Goal: Navigation & Orientation: Find specific page/section

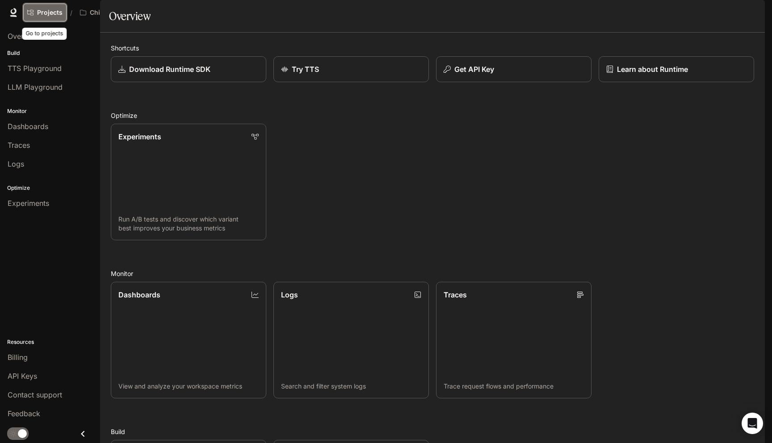
click at [64, 12] on link "Projects" at bounding box center [44, 13] width 43 height 18
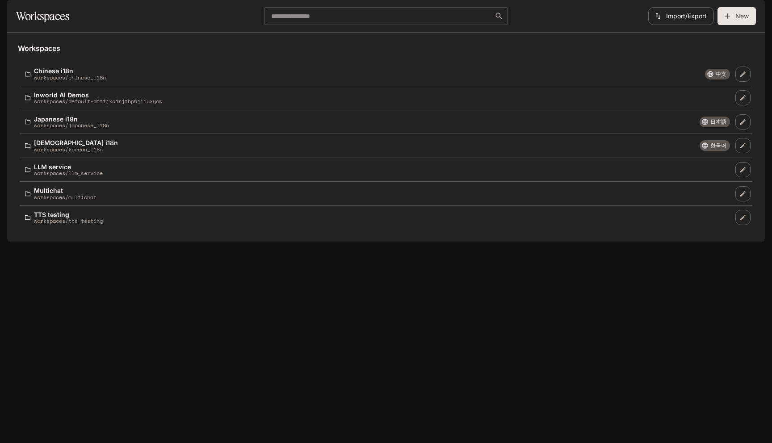
click at [752, 8] on icon "button" at bounding box center [752, 12] width 9 height 9
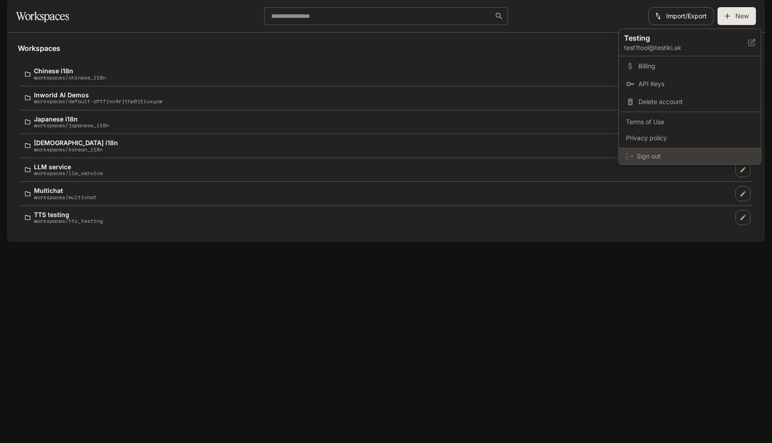
click at [631, 157] on icon at bounding box center [629, 156] width 7 height 7
